Goal: Entertainment & Leisure: Consume media (video, audio)

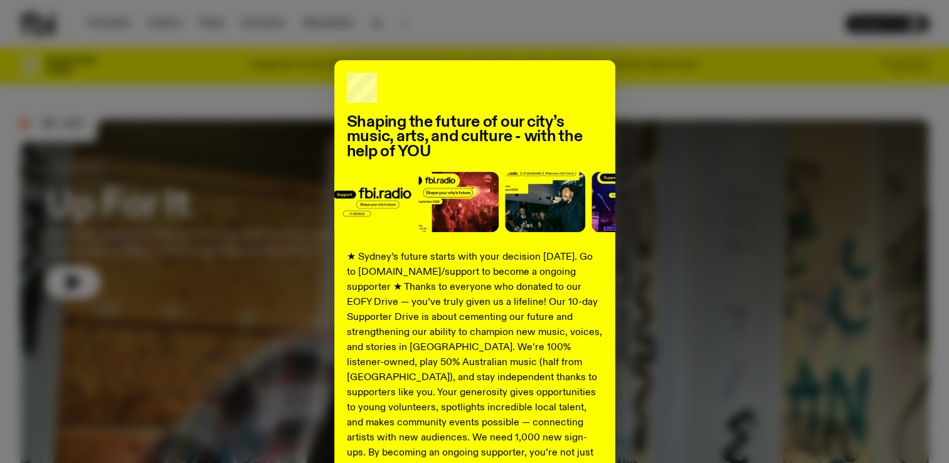
click at [74, 278] on div "Shaping the future of our city’s music, arts, and culture - with the help of YO…" at bounding box center [474, 317] width 909 height 515
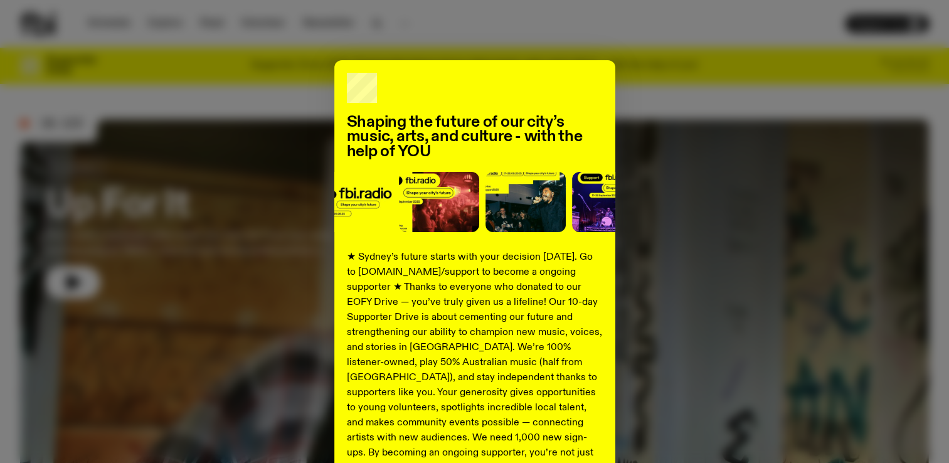
scroll to position [158, 0]
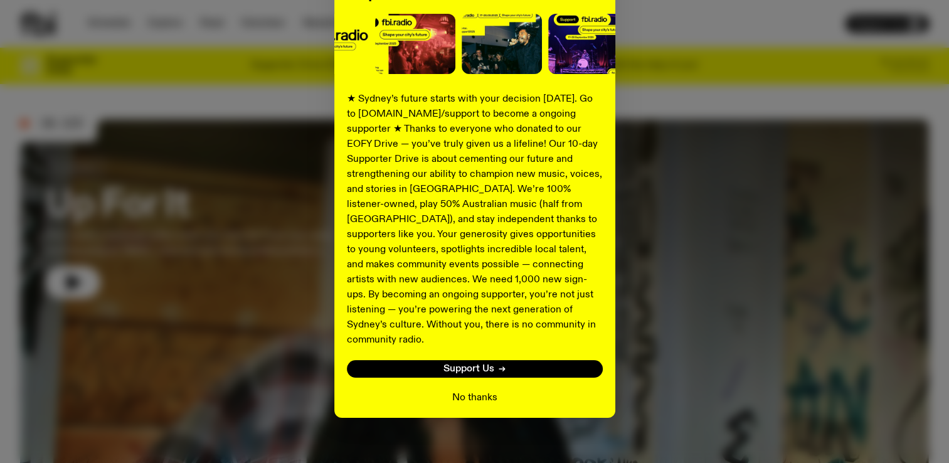
click at [463, 390] on button "No thanks" at bounding box center [474, 397] width 45 height 15
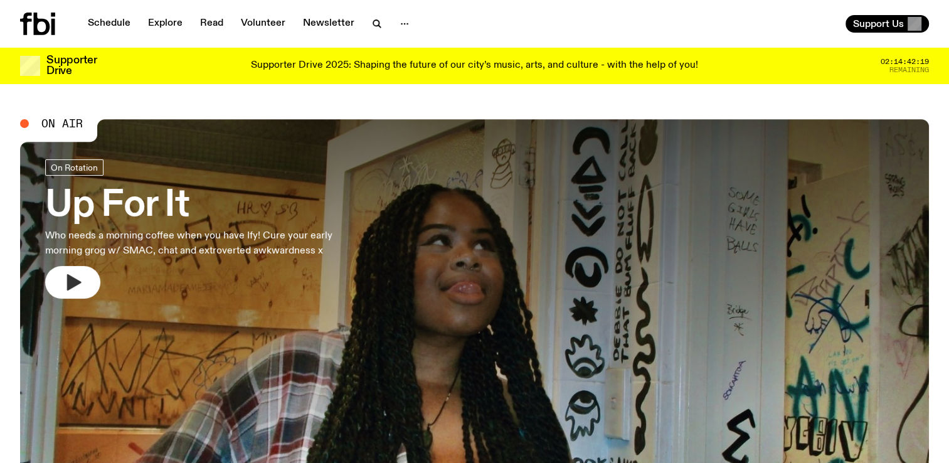
click at [83, 281] on button "button" at bounding box center [72, 282] width 55 height 33
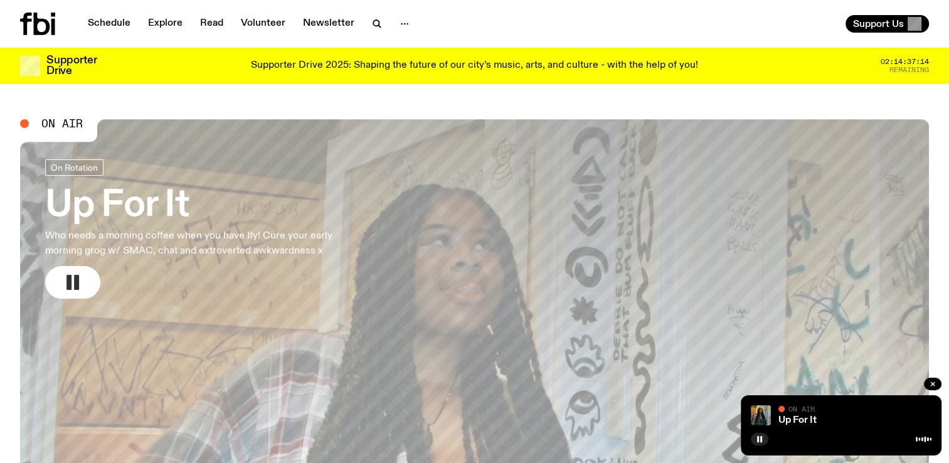
click at [68, 277] on rect "button" at bounding box center [68, 282] width 5 height 15
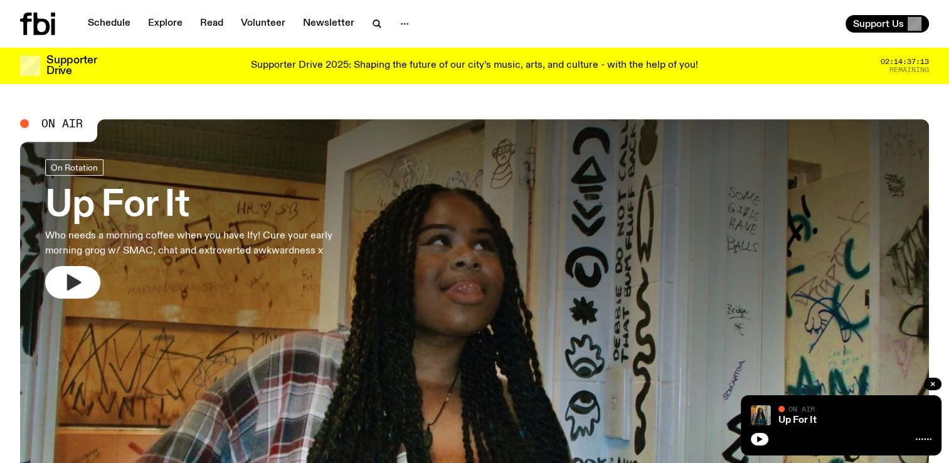
click at [68, 277] on icon "button" at bounding box center [74, 282] width 14 height 16
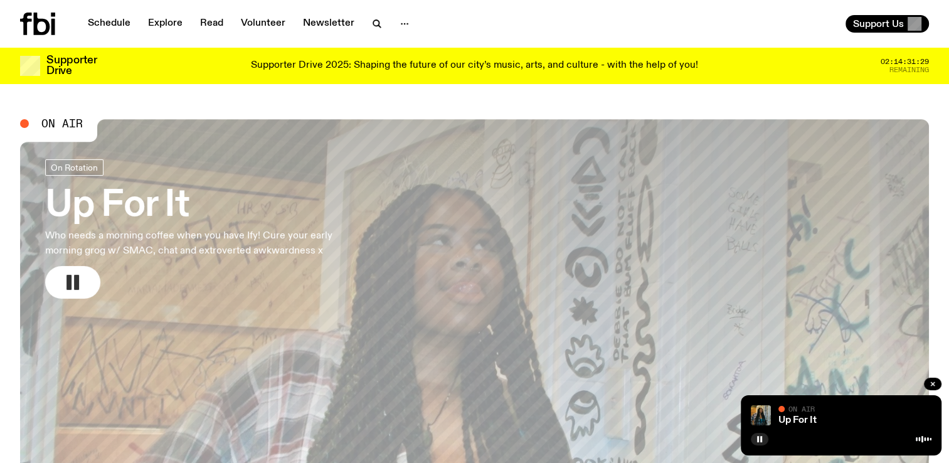
click at [68, 293] on button "button" at bounding box center [72, 282] width 55 height 33
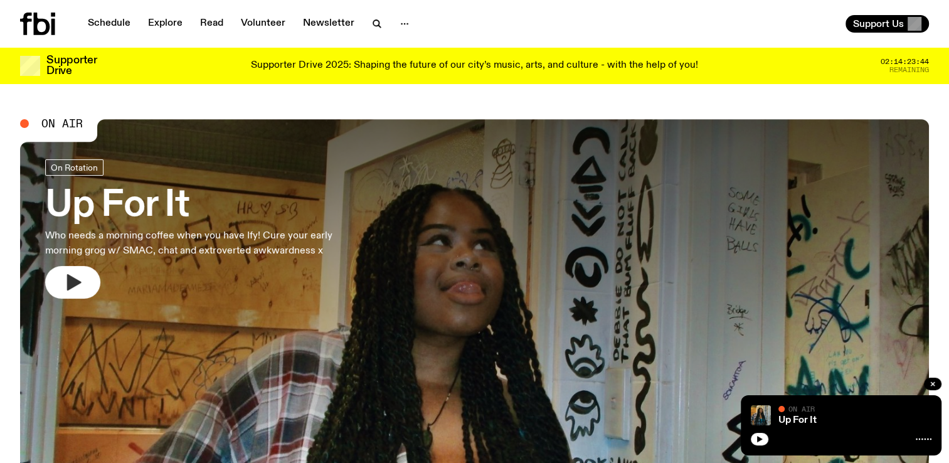
click at [82, 282] on icon "button" at bounding box center [73, 282] width 20 height 20
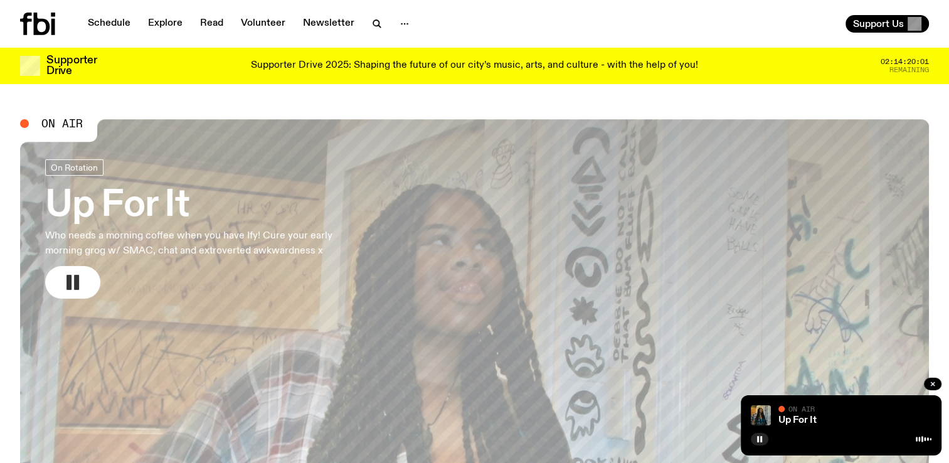
click at [78, 280] on rect "button" at bounding box center [76, 282] width 5 height 15
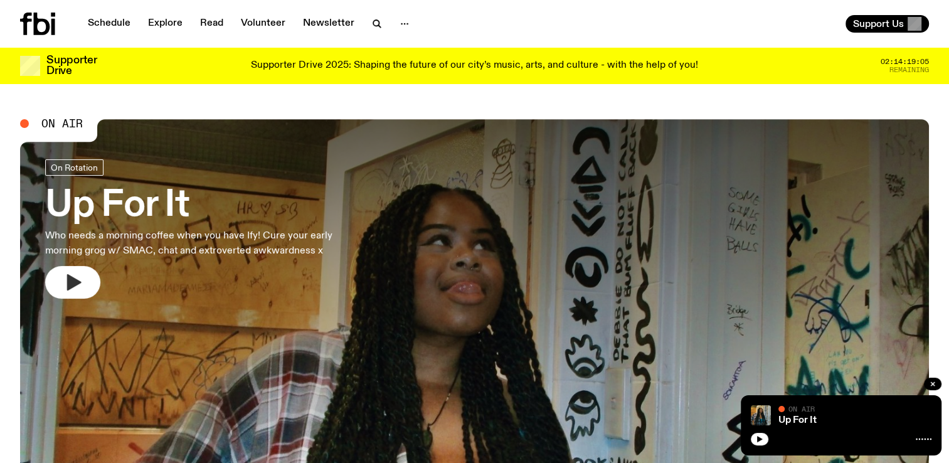
click at [73, 270] on button "button" at bounding box center [72, 282] width 55 height 33
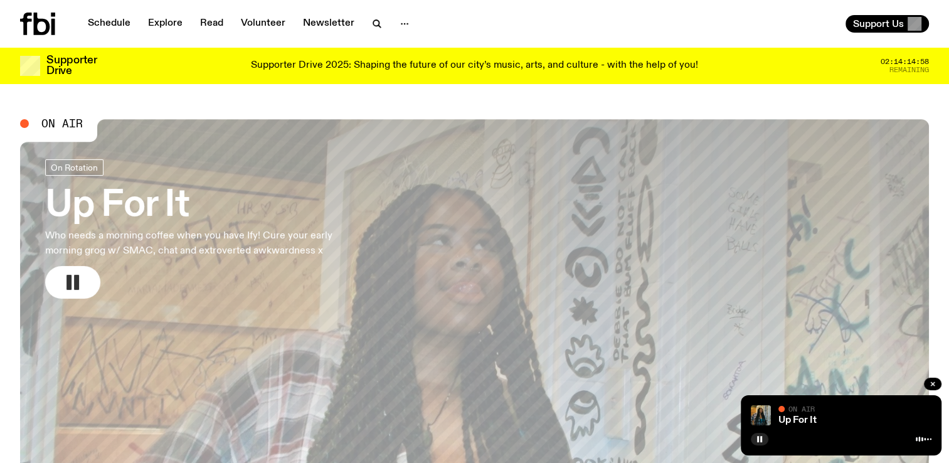
drag, startPoint x: 64, startPoint y: 284, endPoint x: 62, endPoint y: 293, distance: 9.0
click at [64, 284] on icon "button" at bounding box center [73, 282] width 20 height 20
